Goal: Task Accomplishment & Management: Manage account settings

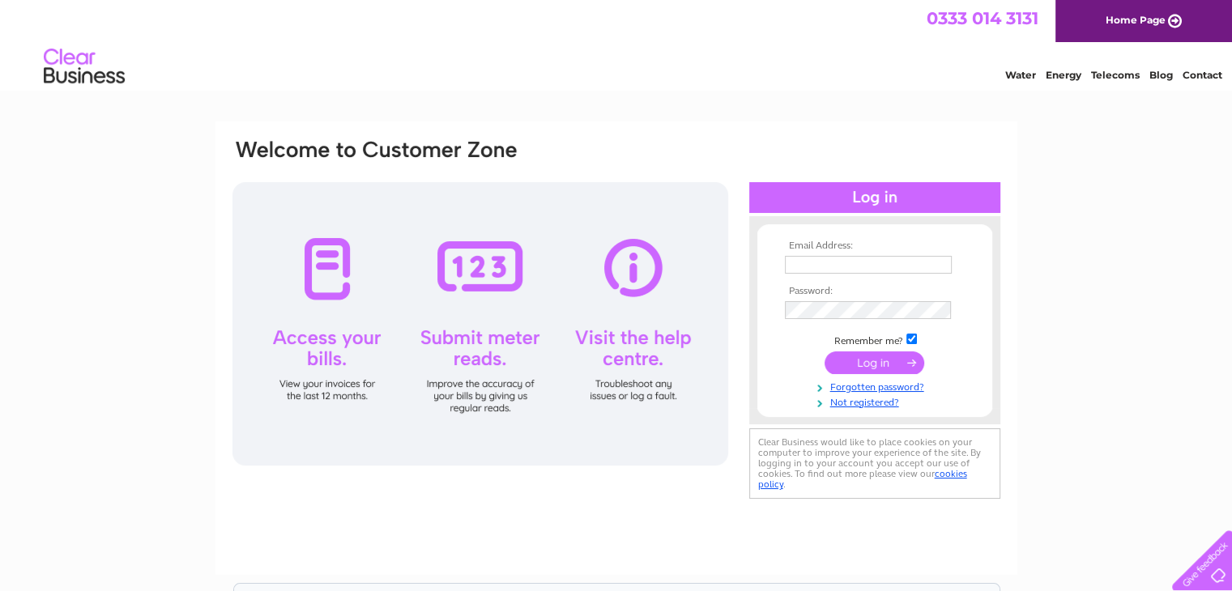
type input "irvinewinton@gmail.com"
click at [866, 363] on input "submit" at bounding box center [874, 362] width 100 height 23
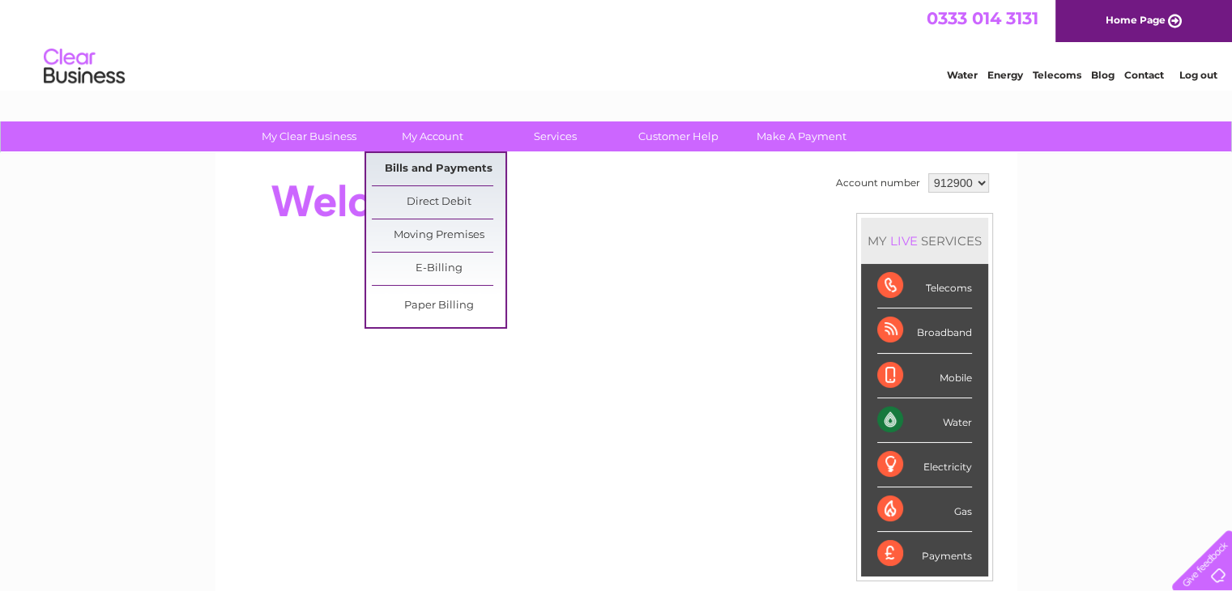
click at [419, 173] on link "Bills and Payments" at bounding box center [439, 169] width 134 height 32
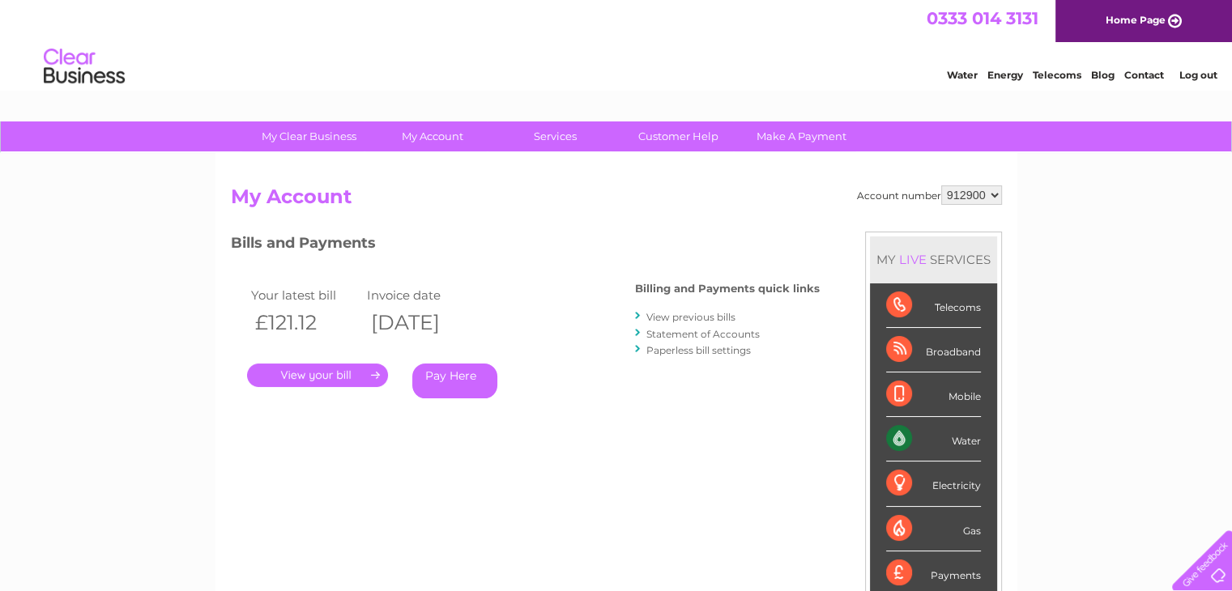
click at [351, 376] on link "." at bounding box center [317, 375] width 141 height 23
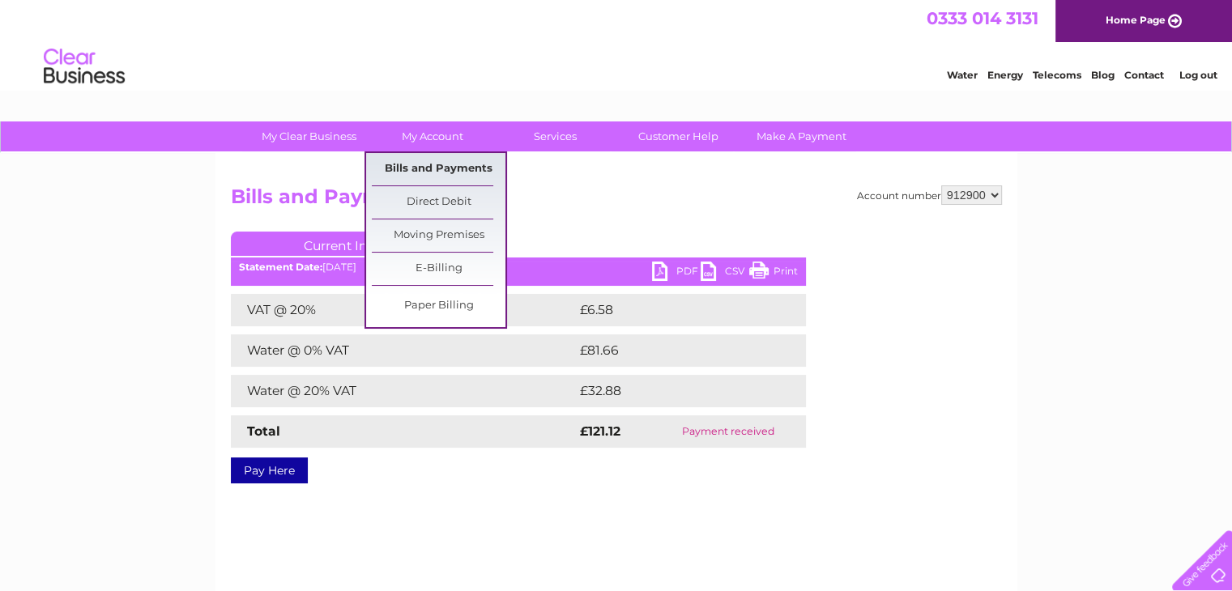
click at [413, 167] on link "Bills and Payments" at bounding box center [439, 169] width 134 height 32
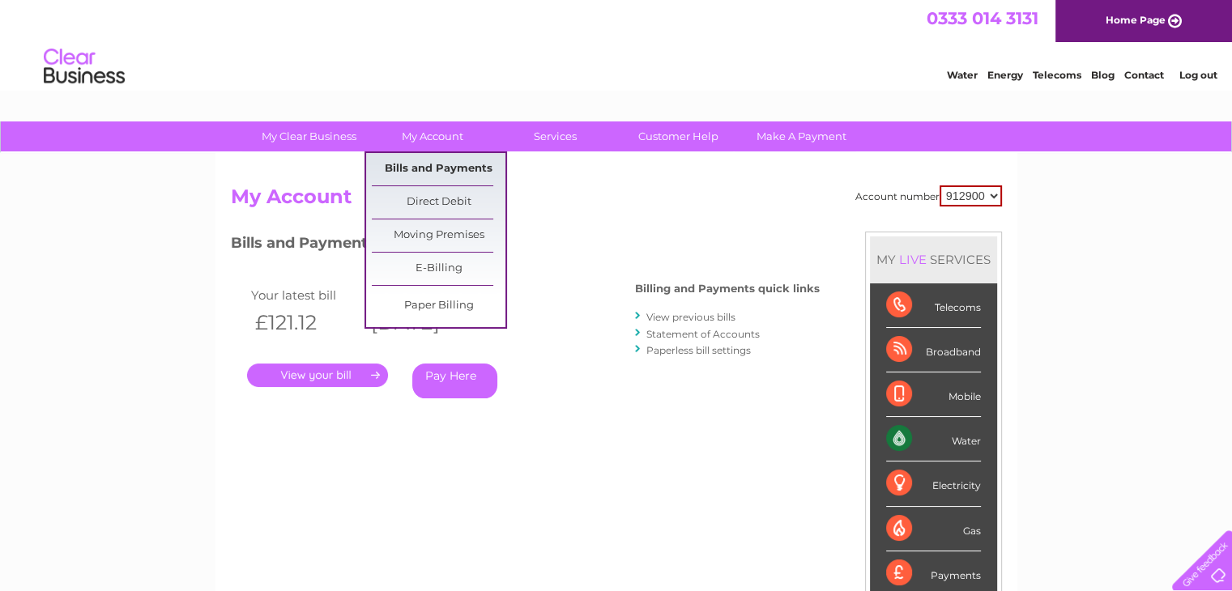
click at [440, 174] on link "Bills and Payments" at bounding box center [439, 169] width 134 height 32
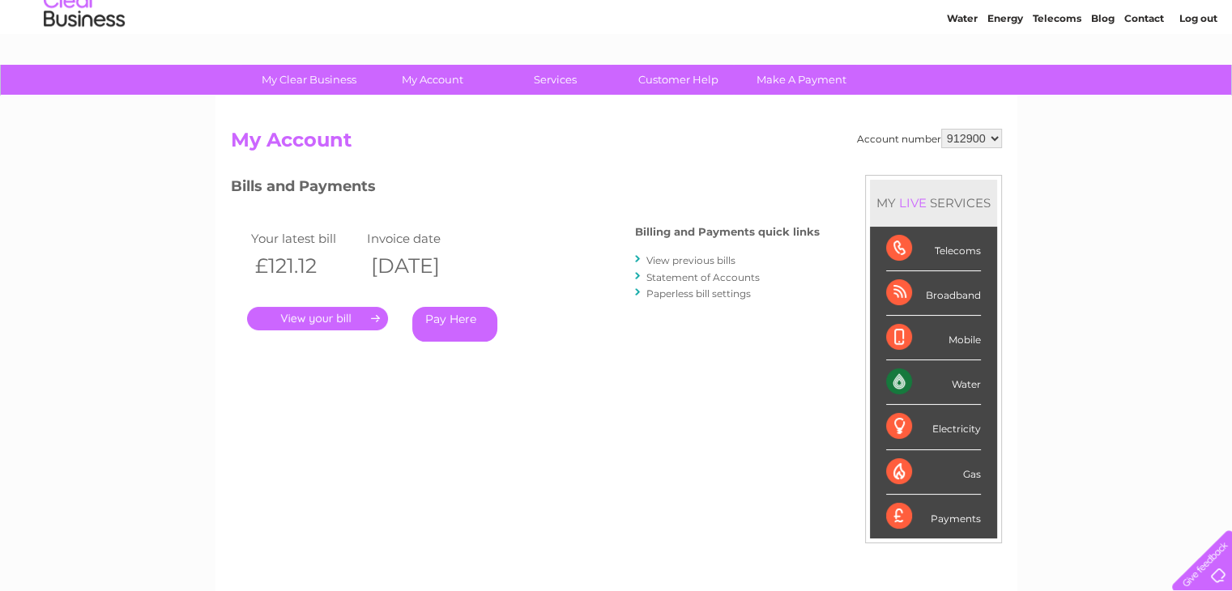
scroll to position [32, 0]
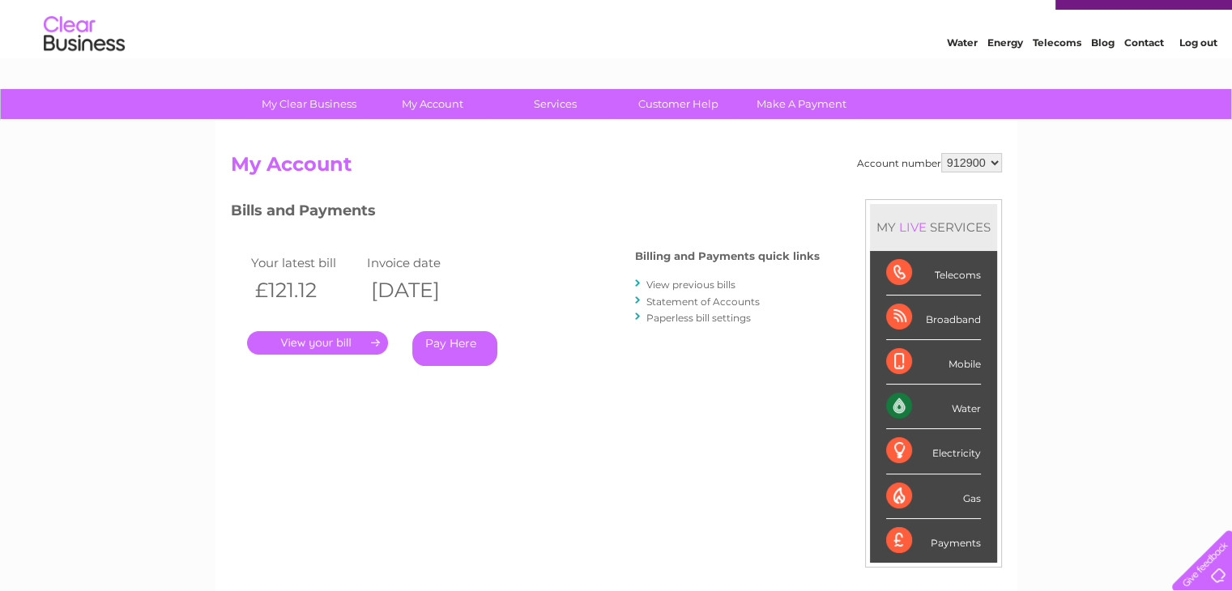
click at [685, 285] on link "View previous bills" at bounding box center [690, 285] width 89 height 12
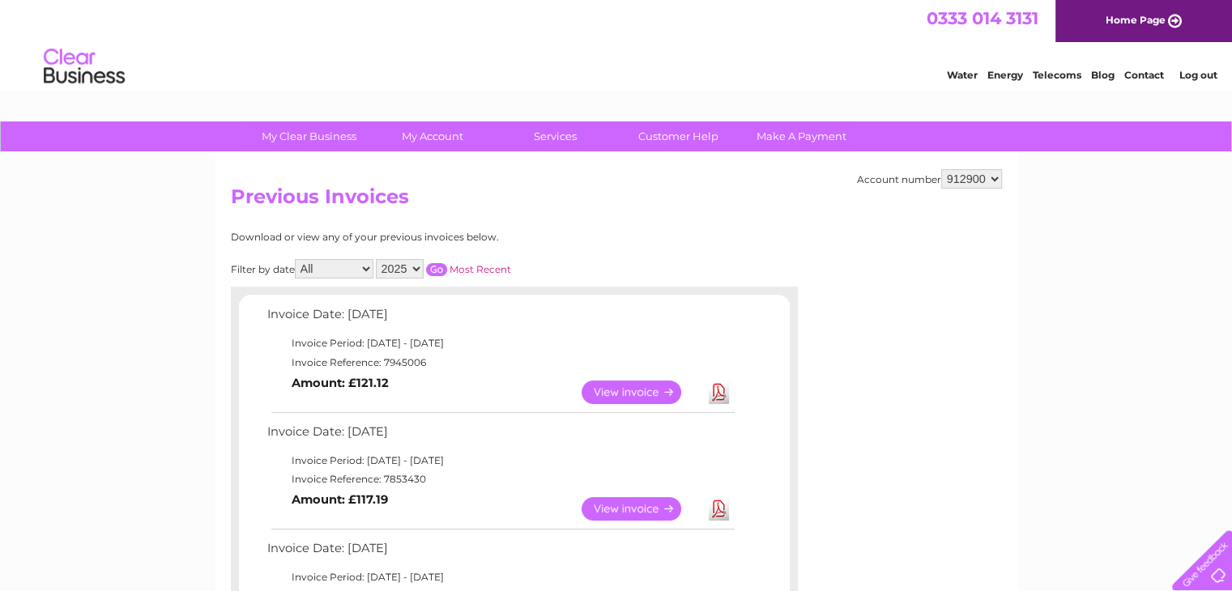
click at [632, 508] on link "View" at bounding box center [640, 508] width 119 height 23
